Goal: Task Accomplishment & Management: Complete application form

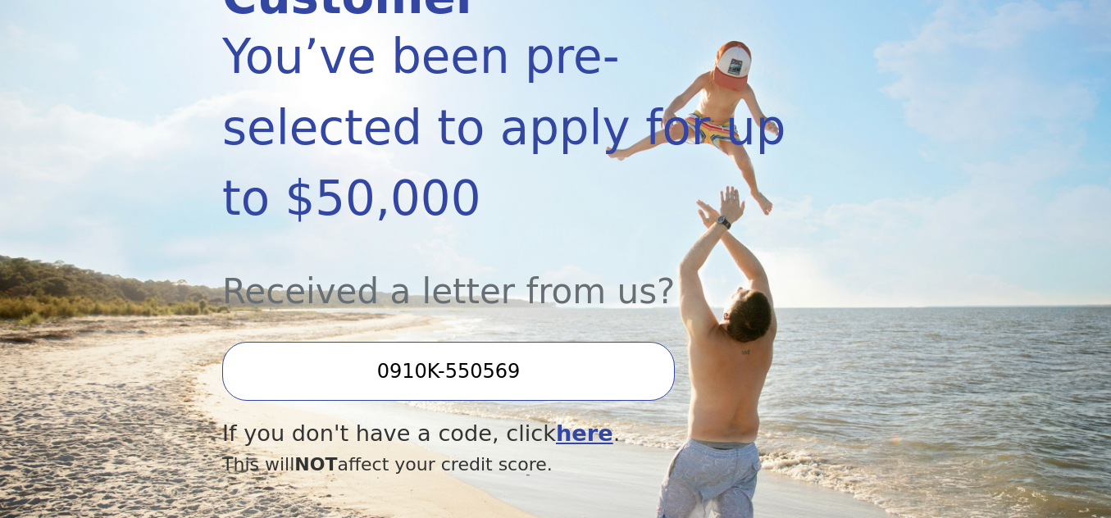
scroll to position [328, 0]
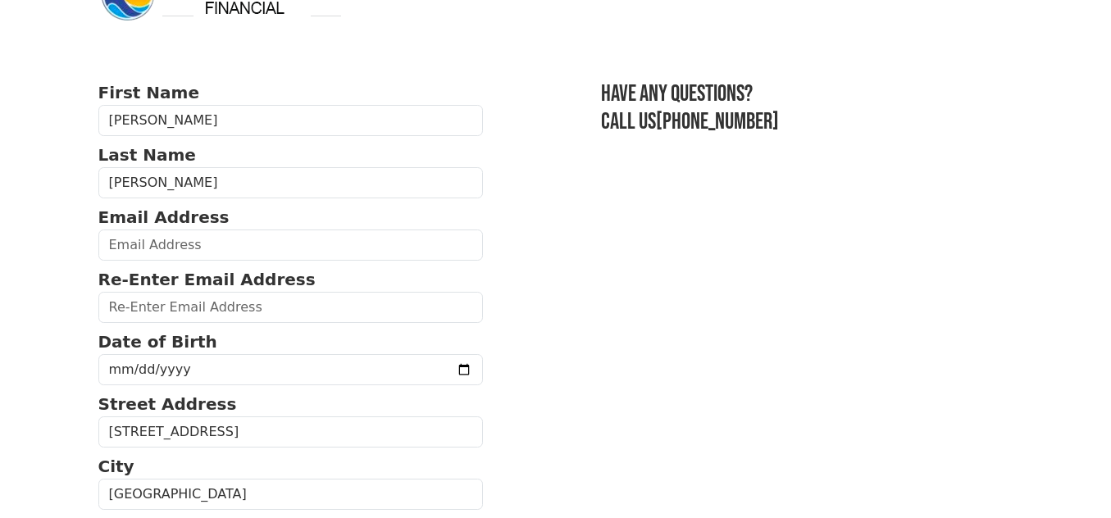
scroll to position [82, 0]
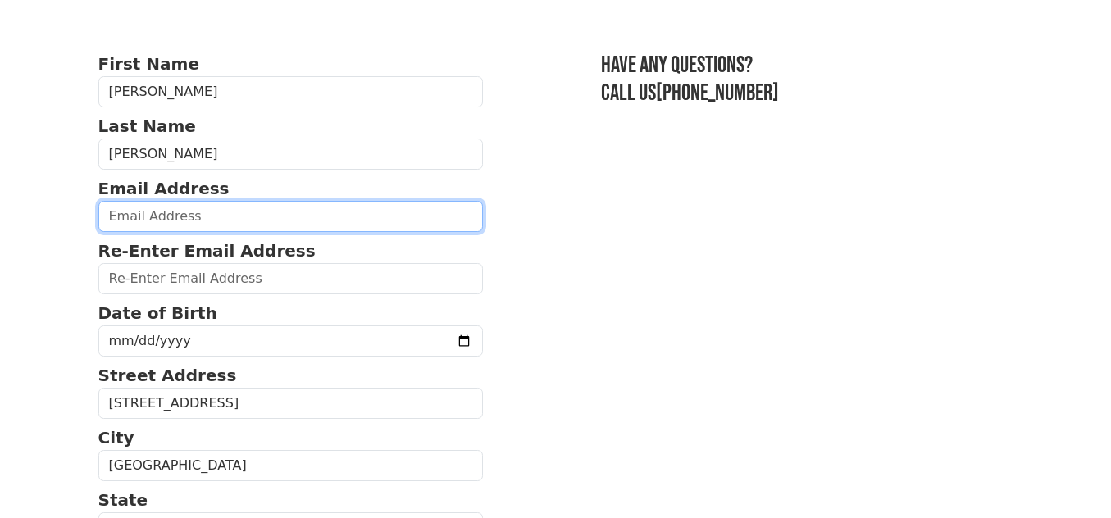
click at [115, 216] on input "email" at bounding box center [291, 216] width 386 height 31
type input "[EMAIL_ADDRESS][DOMAIN_NAME]"
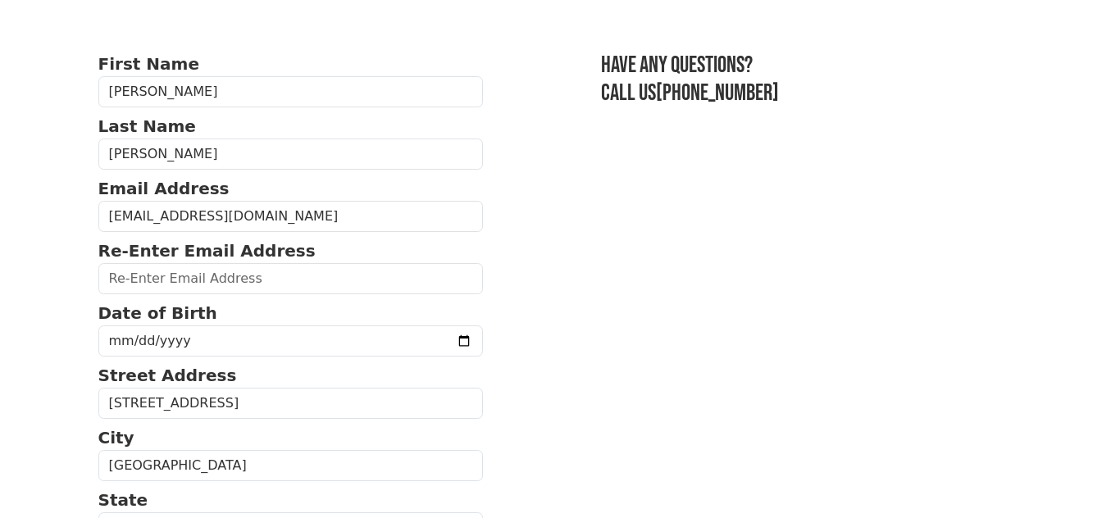
type input "[EMAIL_ADDRESS][DOMAIN_NAME]"
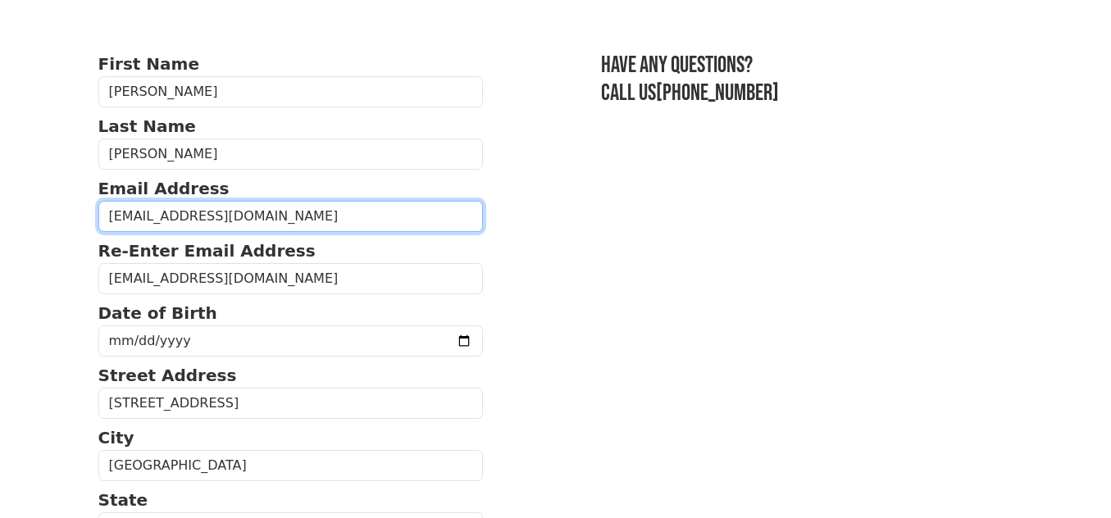
type input "(321) 301-0819"
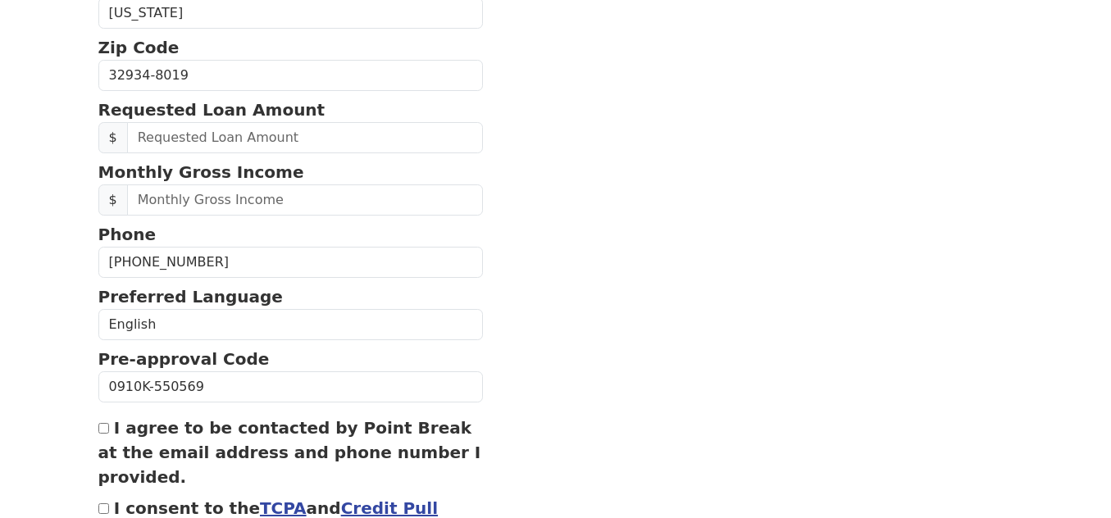
scroll to position [600, 0]
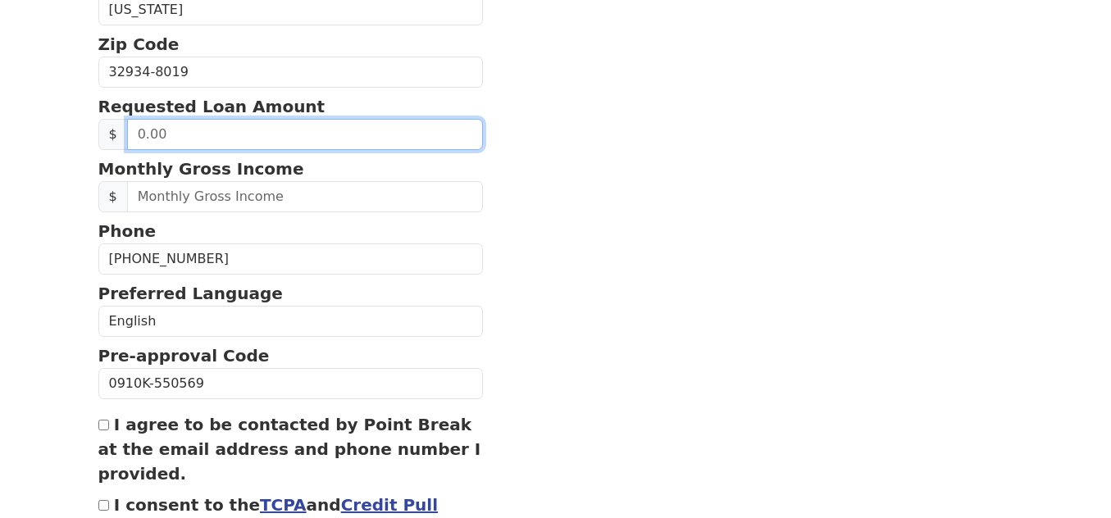
click at [158, 131] on input "text" at bounding box center [305, 134] width 357 height 31
type input "15,000.00"
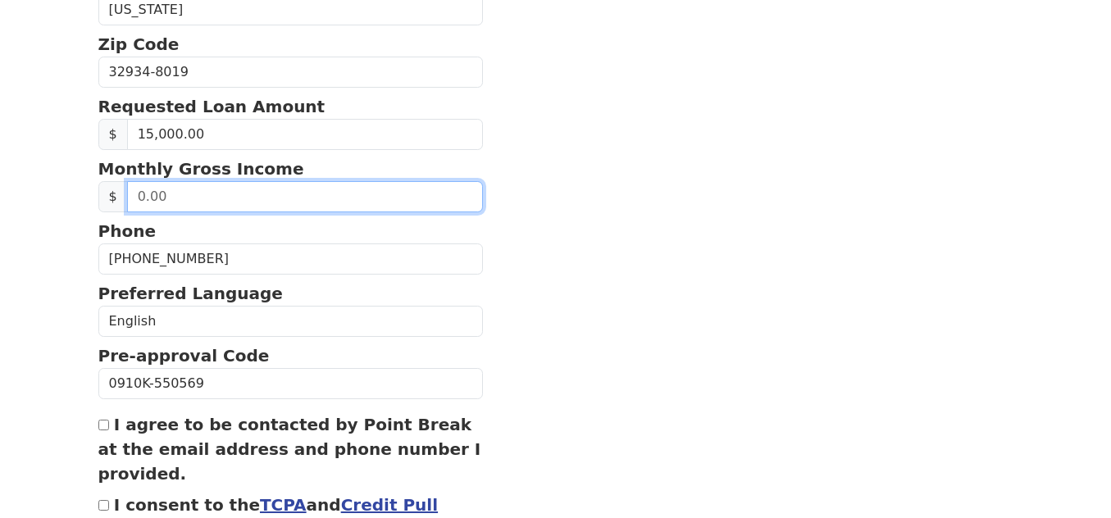
click at [144, 194] on input "text" at bounding box center [305, 196] width 357 height 31
type input "2,900.00"
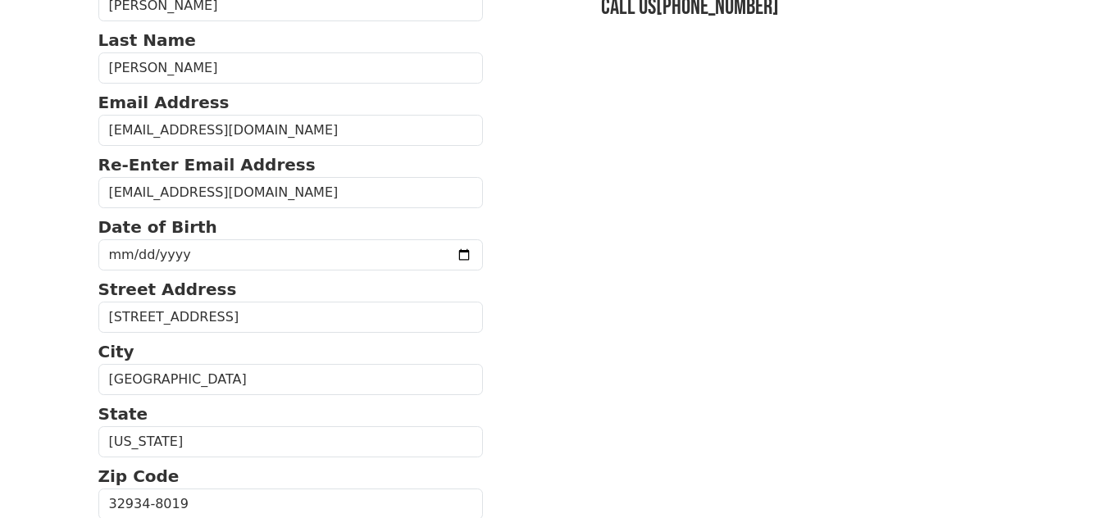
scroll to position [162, 0]
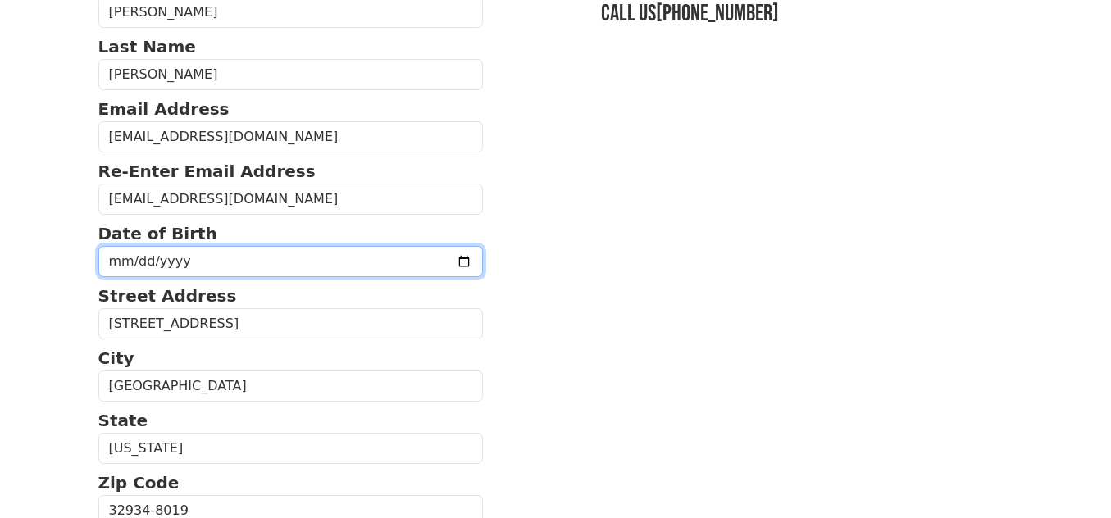
click at [130, 253] on input "date" at bounding box center [291, 261] width 386 height 31
type input "1960-03-20"
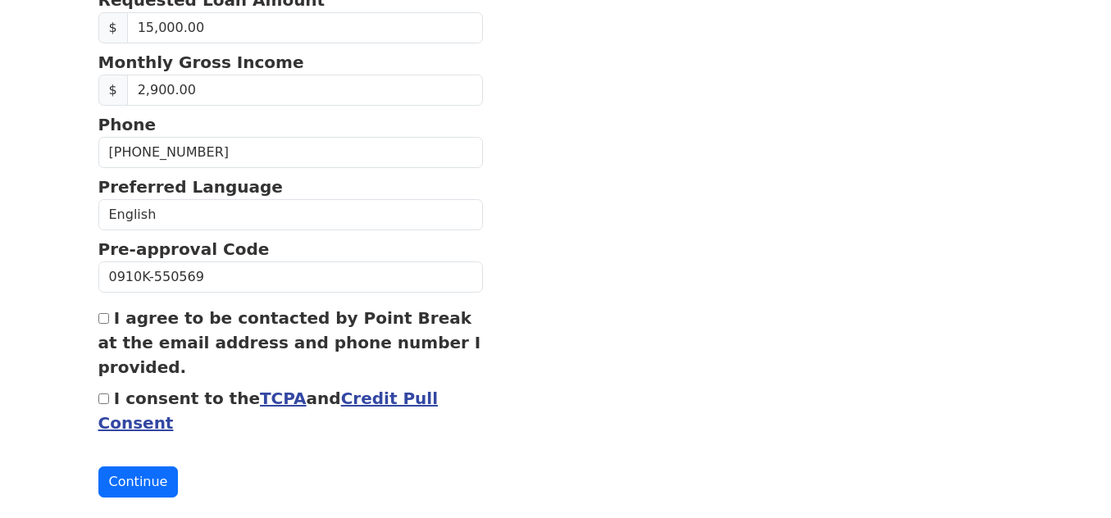
scroll to position [736, 0]
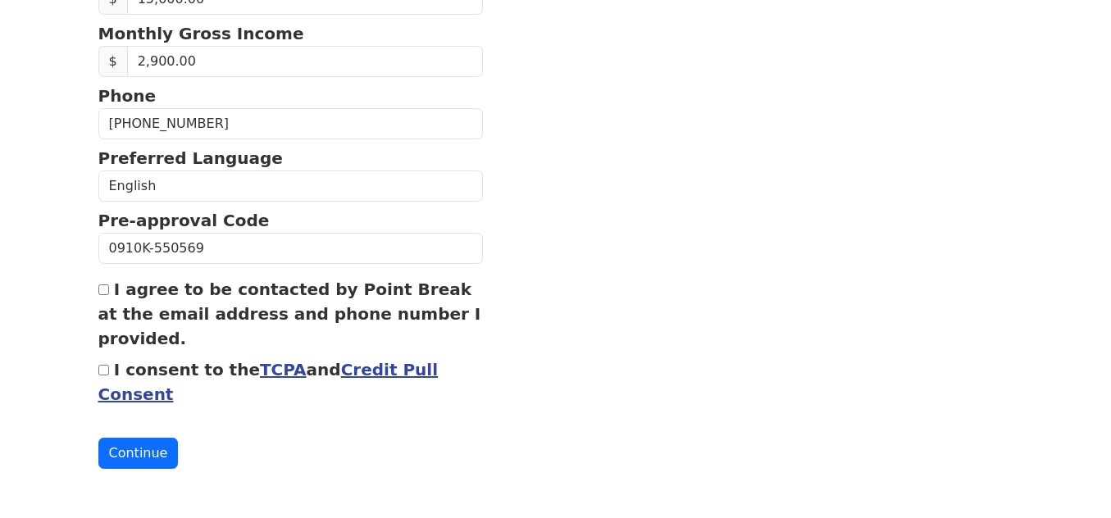
click at [102, 290] on input "I agree to be contacted by Point Break at the email address and phone number I …" at bounding box center [103, 290] width 11 height 11
checkbox input "true"
click at [101, 372] on input "I consent to the TCPA and Credit Pull Consent" at bounding box center [103, 370] width 11 height 11
checkbox input "true"
click at [135, 451] on button "Continue" at bounding box center [138, 453] width 80 height 31
